Goal: Information Seeking & Learning: Learn about a topic

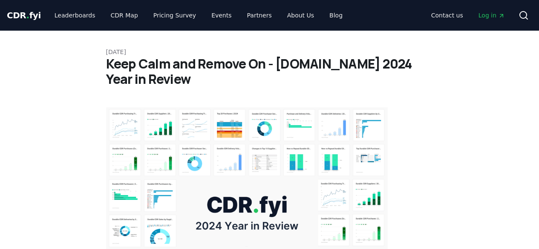
scroll to position [9239, 0]
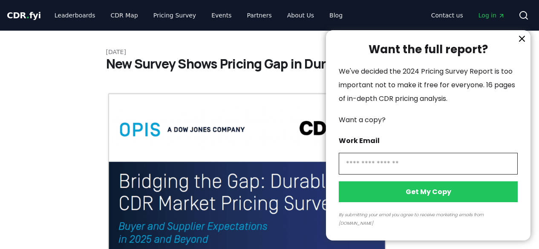
scroll to position [213, 0]
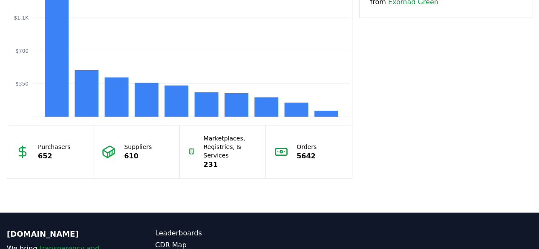
scroll to position [596, 0]
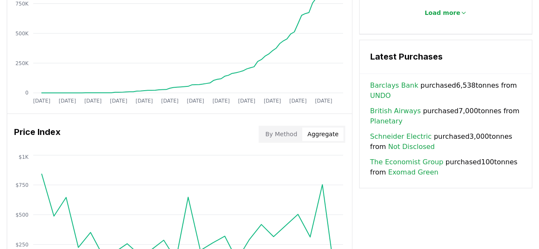
click at [330, 130] on button "Aggregate" at bounding box center [322, 134] width 41 height 14
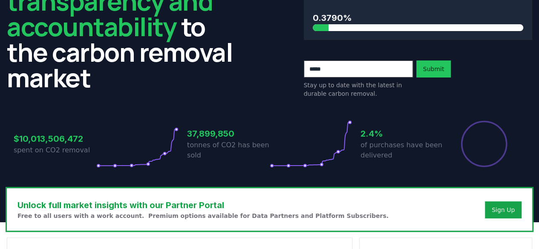
scroll to position [0, 0]
